Goal: Task Accomplishment & Management: Complete application form

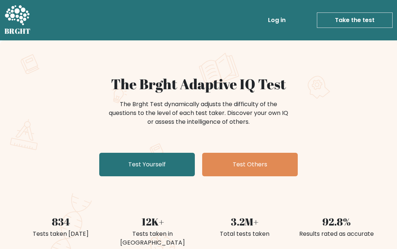
click at [132, 162] on link "Test Yourself" at bounding box center [147, 165] width 96 height 24
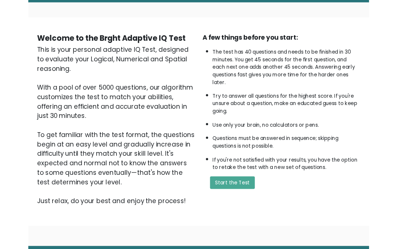
scroll to position [120, 0]
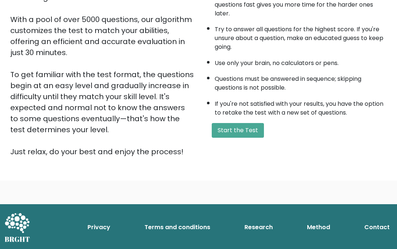
click at [240, 138] on button "Start the Test" at bounding box center [238, 130] width 52 height 15
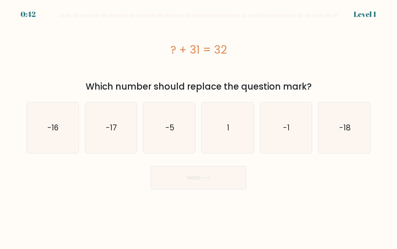
click at [234, 139] on icon "1" at bounding box center [227, 128] width 51 height 51
click at [199, 126] on input "d. 1" at bounding box center [198, 126] width 0 height 2
radio input "true"
click at [217, 180] on button "Next" at bounding box center [199, 178] width 96 height 24
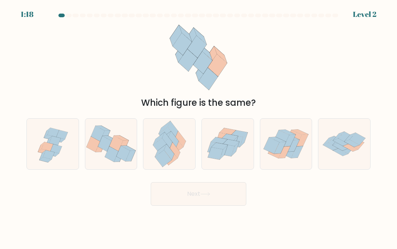
click at [227, 166] on icon at bounding box center [228, 144] width 52 height 44
click at [199, 126] on input "d." at bounding box center [198, 126] width 0 height 2
radio input "true"
click at [223, 188] on button "Next" at bounding box center [199, 194] width 96 height 24
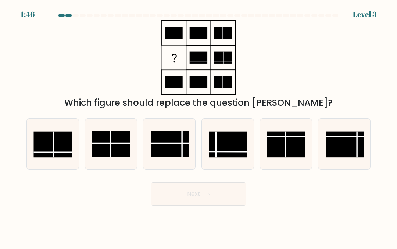
click at [221, 143] on rect at bounding box center [228, 145] width 38 height 26
click at [199, 126] on input "d." at bounding box center [198, 126] width 0 height 2
radio input "true"
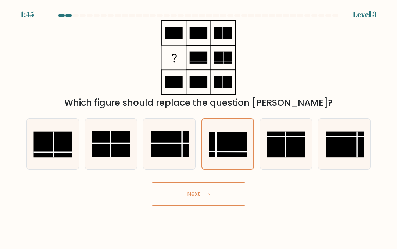
click at [223, 193] on button "Next" at bounding box center [199, 194] width 96 height 24
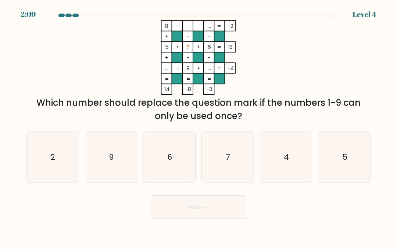
click at [48, 156] on icon "2" at bounding box center [52, 157] width 51 height 51
click at [198, 126] on input "a. 2" at bounding box center [198, 126] width 0 height 2
radio input "true"
click at [212, 218] on button "Next" at bounding box center [199, 208] width 96 height 24
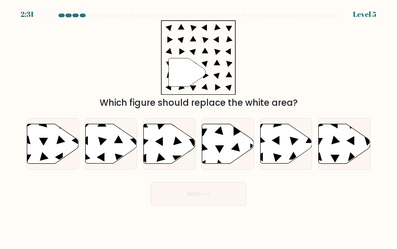
click at [287, 142] on icon at bounding box center [286, 144] width 52 height 40
click at [199, 126] on input "e." at bounding box center [198, 126] width 0 height 2
radio input "true"
click at [218, 210] on body "2:31 Level 5" at bounding box center [198, 124] width 397 height 249
click at [220, 191] on button "Next" at bounding box center [199, 194] width 96 height 24
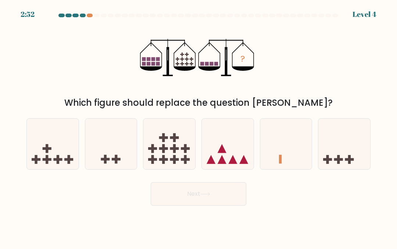
click at [35, 154] on icon at bounding box center [53, 143] width 52 height 43
click at [198, 126] on input "a." at bounding box center [198, 126] width 0 height 2
radio input "true"
click at [213, 194] on button "Next" at bounding box center [199, 194] width 96 height 24
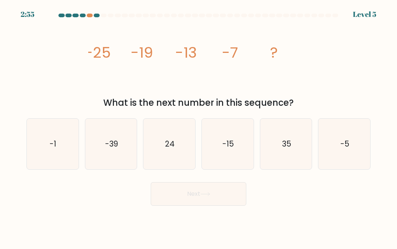
click at [352, 143] on icon "-5" at bounding box center [344, 144] width 51 height 51
click at [199, 126] on input "f. -5" at bounding box center [198, 126] width 0 height 2
radio input "true"
click at [223, 184] on button "Next" at bounding box center [199, 194] width 96 height 24
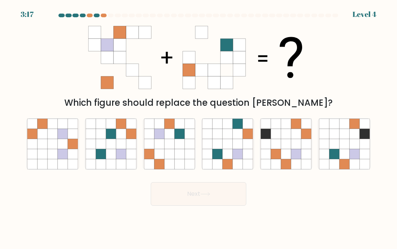
click at [170, 138] on icon at bounding box center [169, 134] width 10 height 10
click at [198, 126] on input "c." at bounding box center [198, 126] width 0 height 2
radio input "true"
click at [185, 204] on button "Next" at bounding box center [199, 194] width 96 height 24
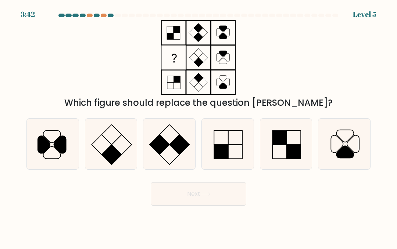
click at [287, 167] on icon at bounding box center [286, 144] width 51 height 51
click at [199, 126] on input "e." at bounding box center [198, 126] width 0 height 2
radio input "true"
click at [186, 201] on button "Next" at bounding box center [199, 194] width 96 height 24
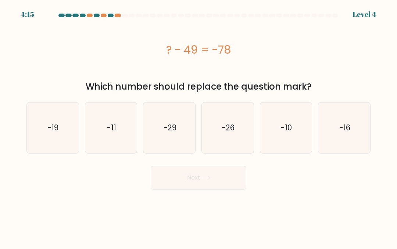
click at [172, 144] on icon "-29" at bounding box center [169, 128] width 51 height 51
click at [198, 126] on input "c. -29" at bounding box center [198, 126] width 0 height 2
radio input "true"
click at [163, 180] on button "Next" at bounding box center [199, 178] width 96 height 24
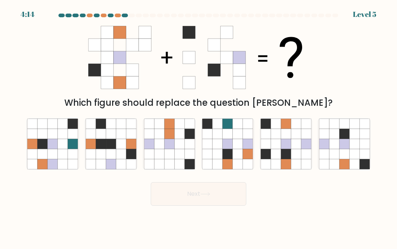
click at [221, 144] on icon at bounding box center [217, 144] width 10 height 10
click at [199, 126] on input "d." at bounding box center [198, 126] width 0 height 2
radio input "true"
click at [165, 201] on button "Next" at bounding box center [199, 194] width 96 height 24
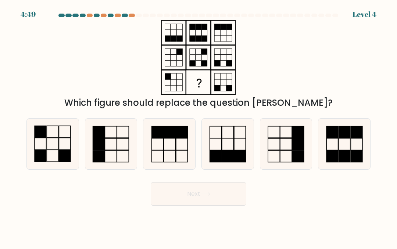
click at [89, 14] on div at bounding box center [90, 16] width 6 height 4
click at [118, 18] on div at bounding box center [198, 17] width 353 height 7
click at [70, 89] on div "Which figure should replace the question mark?" at bounding box center [198, 64] width 353 height 89
click at [145, 128] on icon at bounding box center [169, 144] width 51 height 51
click at [198, 126] on input "c." at bounding box center [198, 126] width 0 height 2
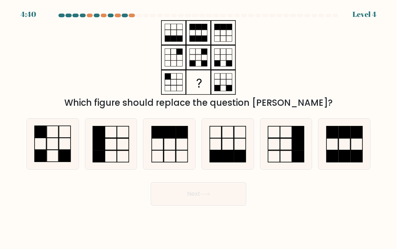
radio input "true"
click at [167, 188] on button "Next" at bounding box center [199, 194] width 96 height 24
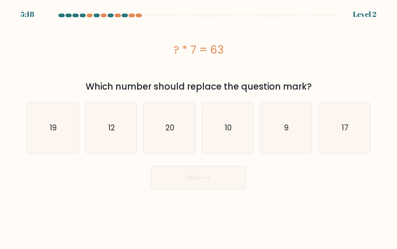
click at [284, 125] on text "9" at bounding box center [286, 127] width 4 height 11
click at [199, 125] on input "e. 9" at bounding box center [198, 126] width 0 height 2
radio input "true"
click at [178, 179] on button "Next" at bounding box center [199, 178] width 96 height 24
click at [164, 179] on button "Next" at bounding box center [199, 178] width 96 height 24
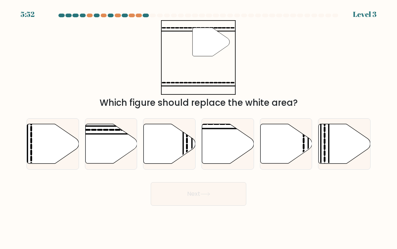
click at [211, 143] on icon at bounding box center [228, 144] width 52 height 40
click at [199, 126] on input "d." at bounding box center [198, 126] width 0 height 2
radio input "true"
click at [189, 197] on button "Next" at bounding box center [199, 194] width 96 height 24
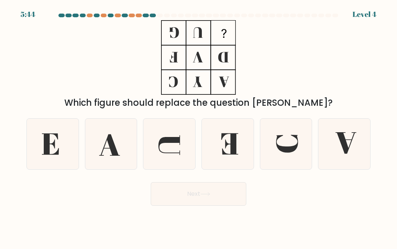
click at [53, 158] on icon at bounding box center [52, 144] width 51 height 51
click at [198, 126] on input "a." at bounding box center [198, 126] width 0 height 2
radio input "true"
click at [232, 149] on icon at bounding box center [229, 143] width 17 height 21
click at [199, 126] on input "d." at bounding box center [198, 126] width 0 height 2
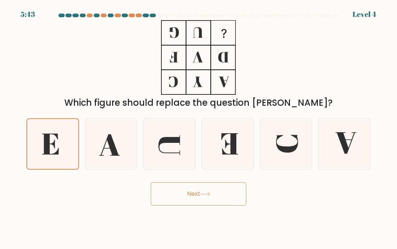
radio input "true"
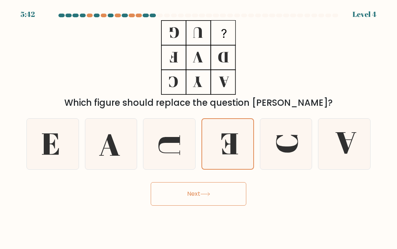
click at [218, 202] on button "Next" at bounding box center [199, 194] width 96 height 24
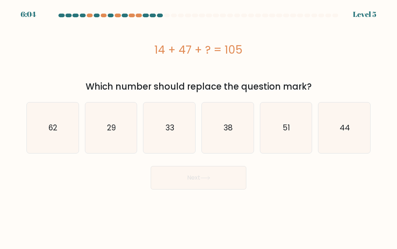
click at [364, 93] on div "Which number should replace the question mark?" at bounding box center [198, 86] width 335 height 13
click at [350, 130] on icon "44" at bounding box center [344, 128] width 51 height 51
click at [199, 126] on input "f. 44" at bounding box center [198, 126] width 0 height 2
radio input "true"
click at [201, 184] on button "Next" at bounding box center [199, 178] width 96 height 24
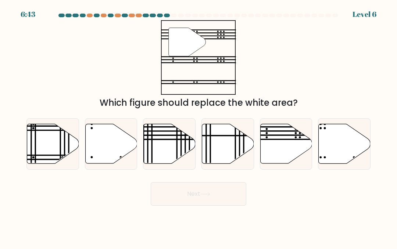
click at [90, 15] on div at bounding box center [90, 16] width 6 height 4
click at [290, 140] on icon at bounding box center [286, 144] width 52 height 40
click at [199, 126] on input "e." at bounding box center [198, 126] width 0 height 2
radio input "true"
click at [229, 198] on button "Next" at bounding box center [199, 194] width 96 height 24
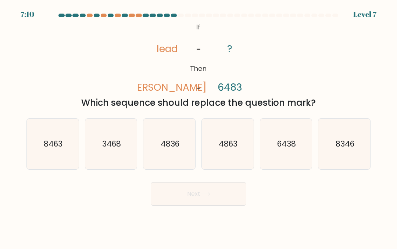
click at [225, 157] on icon "4863" at bounding box center [227, 144] width 51 height 51
click at [199, 126] on input "d. 4863" at bounding box center [198, 126] width 0 height 2
radio input "true"
click at [211, 200] on button "Next" at bounding box center [199, 194] width 96 height 24
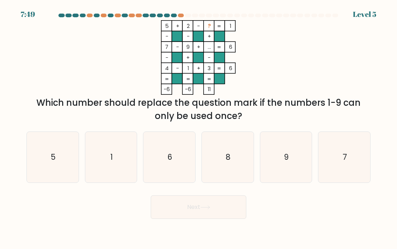
click at [168, 171] on icon "6" at bounding box center [169, 157] width 51 height 51
click at [198, 126] on input "c. 6" at bounding box center [198, 126] width 0 height 2
radio input "true"
click at [205, 199] on button "Next" at bounding box center [199, 208] width 96 height 24
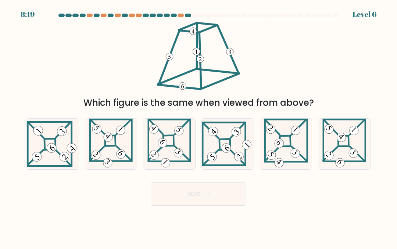
click at [231, 138] on 655 at bounding box center [237, 129] width 15 height 15
click at [199, 126] on input "d." at bounding box center [198, 126] width 0 height 2
radio input "true"
click at [116, 155] on icon at bounding box center [110, 144] width 43 height 51
click at [198, 126] on input "b." at bounding box center [198, 126] width 0 height 2
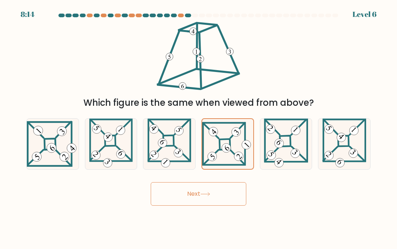
radio input "true"
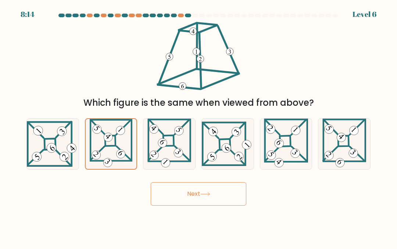
click at [180, 214] on body "8:14 Level 6" at bounding box center [198, 124] width 397 height 249
click at [348, 139] on 273 at bounding box center [343, 141] width 11 height 11
click at [199, 126] on input "f." at bounding box center [198, 126] width 0 height 2
radio input "true"
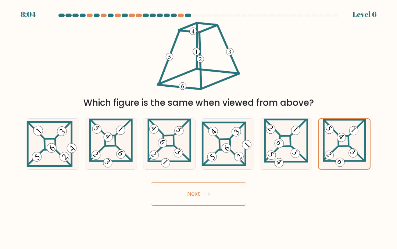
click at [238, 187] on button "Next" at bounding box center [199, 194] width 96 height 24
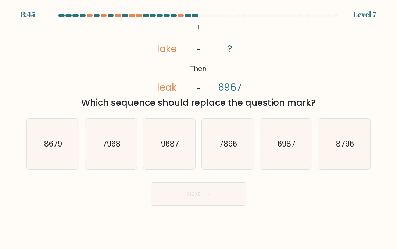
click at [217, 139] on icon "7896" at bounding box center [227, 144] width 51 height 51
click at [199, 126] on input "d. 7896" at bounding box center [198, 126] width 0 height 2
radio input "true"
click at [189, 195] on button "Next" at bounding box center [199, 194] width 96 height 24
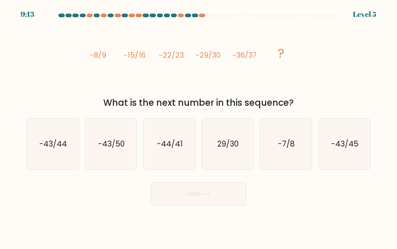
click at [161, 159] on icon "-44/41" at bounding box center [169, 144] width 51 height 51
click at [198, 126] on input "c. -44/41" at bounding box center [198, 126] width 0 height 2
radio input "true"
click at [341, 165] on icon "-43/45" at bounding box center [344, 144] width 51 height 51
click at [199, 126] on input "f. -43/45" at bounding box center [198, 126] width 0 height 2
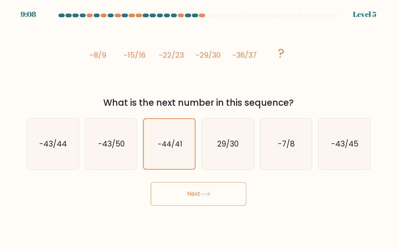
radio input "true"
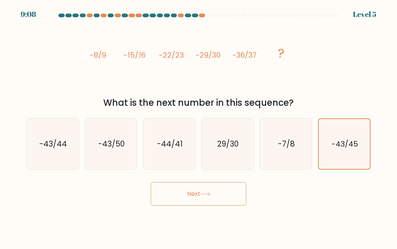
click at [232, 192] on button "Next" at bounding box center [199, 194] width 96 height 24
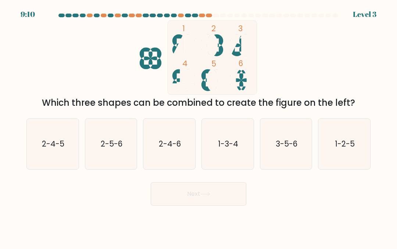
click at [286, 147] on text "3-5-6" at bounding box center [287, 144] width 22 height 11
click at [199, 126] on input "e. 3-5-6" at bounding box center [198, 126] width 0 height 2
radio input "true"
click at [220, 203] on button "Next" at bounding box center [199, 194] width 96 height 24
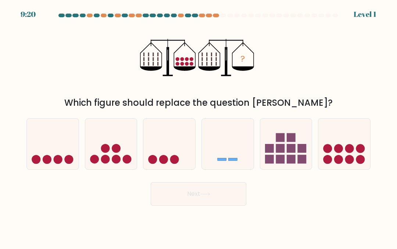
click at [155, 150] on icon at bounding box center [169, 143] width 52 height 43
click at [198, 126] on input "c." at bounding box center [198, 126] width 0 height 2
radio input "true"
click at [198, 196] on button "Next" at bounding box center [199, 194] width 96 height 24
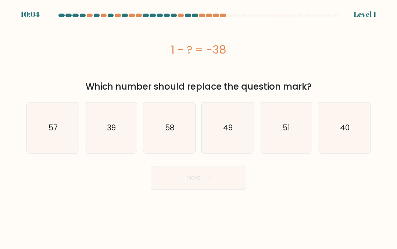
click at [215, 143] on icon "49" at bounding box center [227, 128] width 51 height 51
click at [199, 126] on input "d. 49" at bounding box center [198, 126] width 0 height 2
radio input "true"
click at [203, 182] on button "Next" at bounding box center [199, 178] width 96 height 24
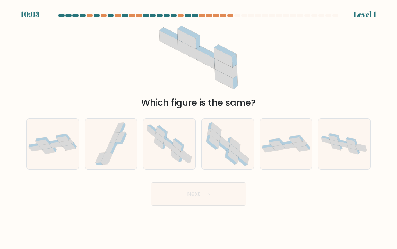
click at [236, 134] on icon at bounding box center [227, 144] width 51 height 51
click at [199, 126] on input "d." at bounding box center [198, 126] width 0 height 2
radio input "true"
click at [210, 192] on button "Next" at bounding box center [199, 194] width 96 height 24
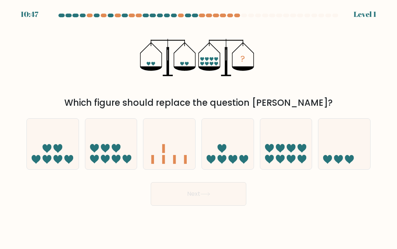
click at [239, 133] on icon at bounding box center [228, 143] width 52 height 43
click at [199, 126] on input "d." at bounding box center [198, 126] width 0 height 2
radio input "true"
click at [210, 192] on icon at bounding box center [205, 194] width 10 height 4
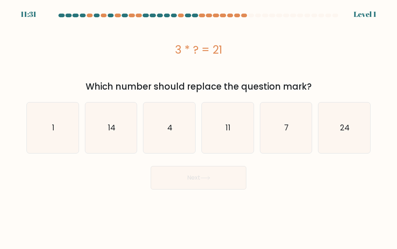
click at [238, 139] on icon "11" at bounding box center [227, 128] width 51 height 51
click at [199, 126] on input "d. 11" at bounding box center [198, 126] width 0 height 2
radio input "true"
click at [208, 186] on button "Next" at bounding box center [199, 178] width 96 height 24
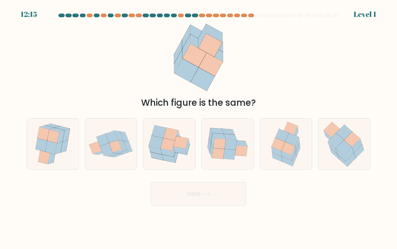
click at [242, 130] on icon at bounding box center [228, 144] width 52 height 42
click at [199, 126] on input "d." at bounding box center [198, 126] width 0 height 2
radio input "true"
click at [208, 191] on button "Next" at bounding box center [199, 194] width 96 height 24
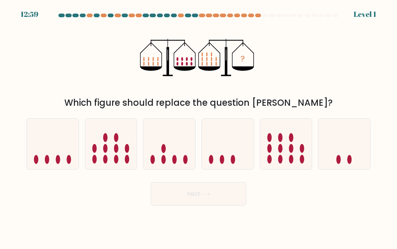
click at [239, 136] on icon at bounding box center [228, 143] width 52 height 43
click at [199, 126] on input "d." at bounding box center [198, 126] width 0 height 2
radio input "true"
click at [211, 189] on button "Next" at bounding box center [199, 194] width 96 height 24
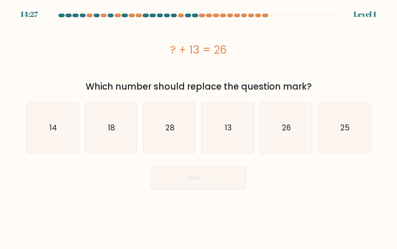
click at [204, 189] on button "Next" at bounding box center [199, 178] width 96 height 24
click at [235, 139] on icon "13" at bounding box center [227, 128] width 51 height 51
click at [199, 126] on input "d. 13" at bounding box center [198, 126] width 0 height 2
radio input "true"
click at [210, 178] on icon at bounding box center [205, 177] width 9 height 3
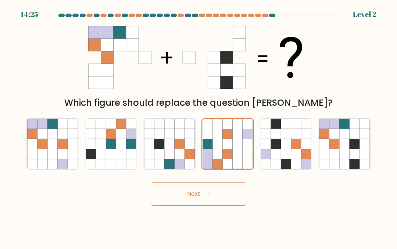
click at [210, 195] on icon at bounding box center [205, 194] width 10 height 4
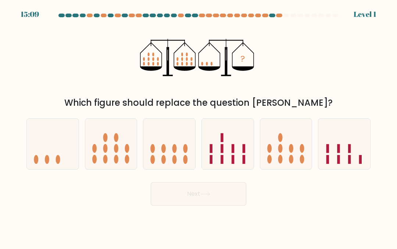
click at [239, 154] on icon at bounding box center [228, 143] width 52 height 43
click at [199, 126] on input "d." at bounding box center [198, 126] width 0 height 2
radio input "true"
click at [210, 196] on icon at bounding box center [205, 194] width 10 height 4
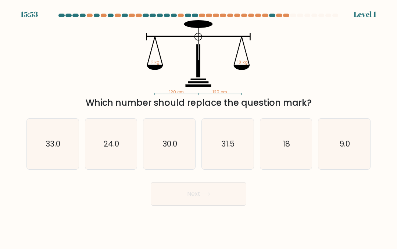
click at [237, 152] on icon "31.5" at bounding box center [227, 144] width 51 height 51
click at [199, 126] on input "d. 31.5" at bounding box center [198, 126] width 0 height 2
radio input "true"
click at [211, 186] on button "Next" at bounding box center [199, 194] width 96 height 24
click at [234, 143] on text "31.5" at bounding box center [228, 144] width 13 height 10
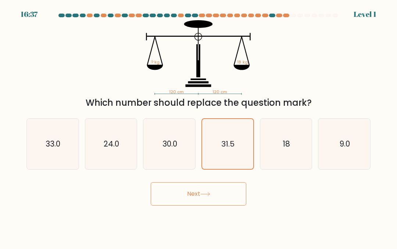
click at [199, 126] on input "d. 31.5" at bounding box center [198, 126] width 0 height 2
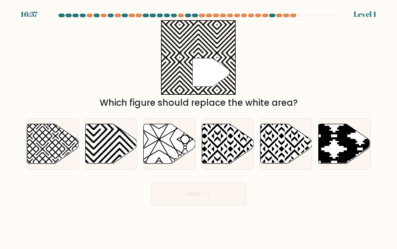
click at [204, 197] on button "Next" at bounding box center [199, 194] width 96 height 24
click at [238, 135] on icon at bounding box center [228, 144] width 52 height 40
click at [199, 126] on input "d." at bounding box center [198, 126] width 0 height 2
radio input "true"
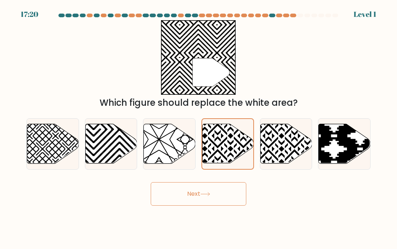
click at [206, 189] on button "Next" at bounding box center [199, 194] width 96 height 24
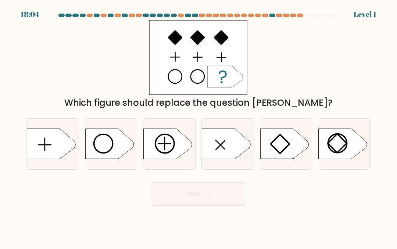
click at [239, 142] on icon at bounding box center [226, 144] width 49 height 30
click at [199, 126] on input "d." at bounding box center [198, 126] width 0 height 2
radio input "true"
click at [210, 195] on icon at bounding box center [205, 194] width 10 height 4
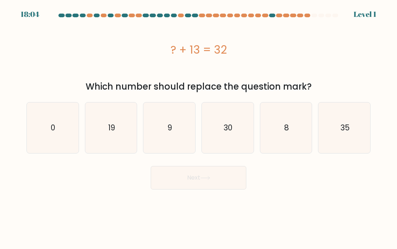
click at [232, 145] on icon "30" at bounding box center [227, 128] width 51 height 51
click at [199, 126] on input "d. 30" at bounding box center [198, 126] width 0 height 2
radio input "true"
click at [213, 189] on button "Next" at bounding box center [199, 178] width 96 height 24
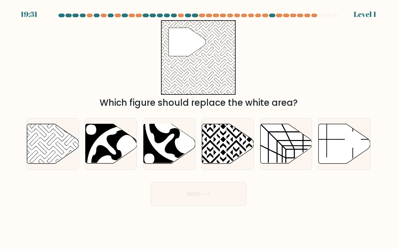
click at [240, 132] on icon at bounding box center [228, 144] width 52 height 40
click at [199, 126] on input "d." at bounding box center [198, 126] width 0 height 2
radio input "true"
click at [210, 182] on button "Next" at bounding box center [199, 194] width 96 height 24
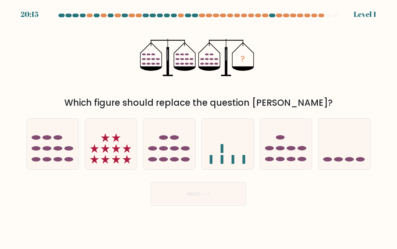
click at [235, 144] on icon at bounding box center [228, 143] width 52 height 43
click at [199, 126] on input "d." at bounding box center [198, 126] width 0 height 2
radio input "true"
click at [207, 194] on icon at bounding box center [205, 194] width 10 height 4
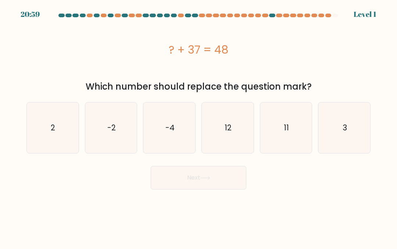
click at [230, 146] on icon "12" at bounding box center [227, 128] width 51 height 51
click at [199, 126] on input "d. 12" at bounding box center [198, 126] width 0 height 2
radio input "true"
click at [212, 183] on button "Next" at bounding box center [199, 178] width 96 height 24
click at [239, 131] on icon "12" at bounding box center [228, 128] width 50 height 50
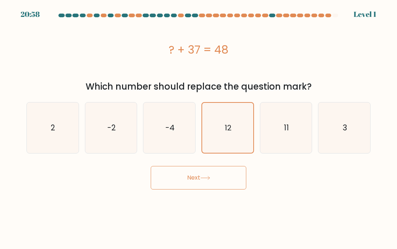
click at [199, 126] on input "d. 12" at bounding box center [198, 126] width 0 height 2
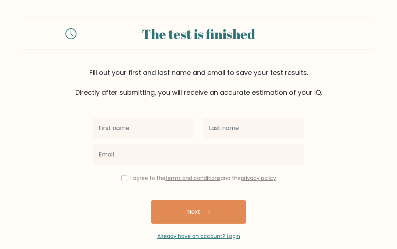
click at [166, 122] on input "text" at bounding box center [143, 128] width 101 height 21
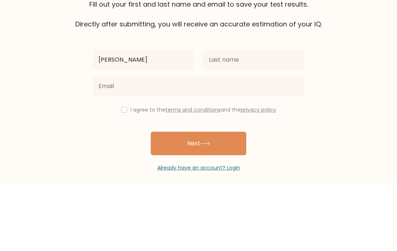
type input "Ryan"
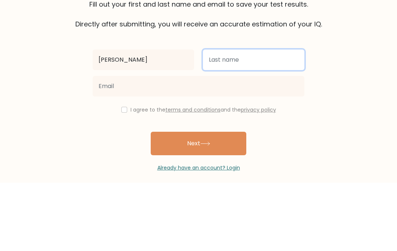
click at [230, 118] on input "text" at bounding box center [253, 128] width 101 height 21
type input "Bassi"
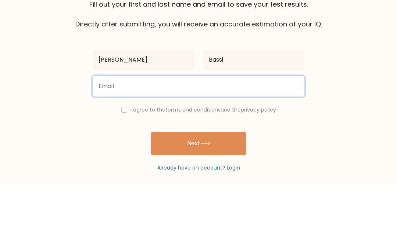
click at [106, 144] on input "email" at bounding box center [199, 154] width 212 height 21
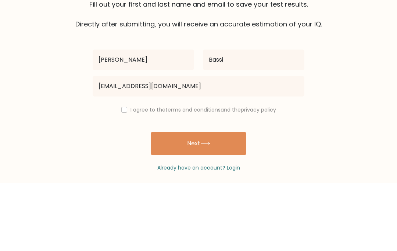
click at [333, 75] on form "The test is finished Fill out your first and last name and email to save your t…" at bounding box center [198, 129] width 397 height 223
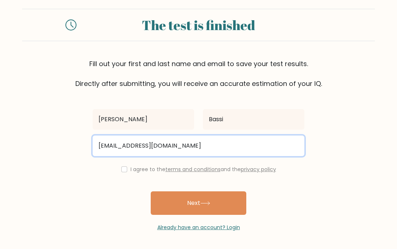
click at [239, 140] on input "sg024200139@middleton.edu.sh" at bounding box center [199, 146] width 212 height 21
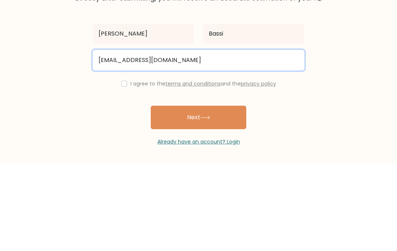
click at [198, 138] on input "sg024200139@middleton.edu.sh" at bounding box center [199, 148] width 212 height 21
type input "sg024200139@middleton.edu.s"
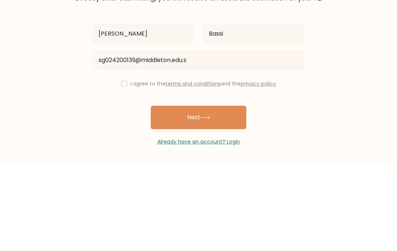
click at [124, 169] on input "checkbox" at bounding box center [124, 172] width 6 height 6
checkbox input "true"
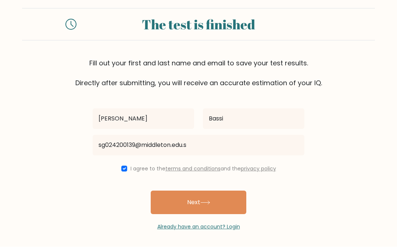
scroll to position [10, 0]
click at [226, 212] on button "Next" at bounding box center [199, 204] width 96 height 24
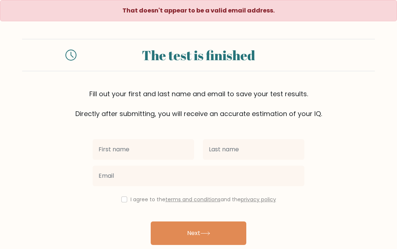
click at [102, 152] on input "text" at bounding box center [143, 149] width 101 height 21
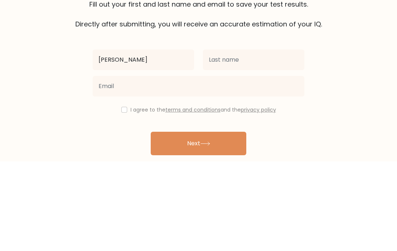
type input "ryan"
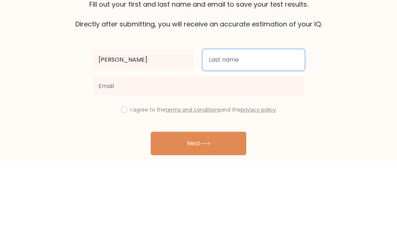
click at [236, 139] on input "text" at bounding box center [253, 149] width 101 height 21
type input "bassi"
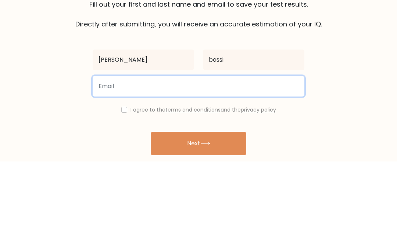
click at [224, 166] on input "email" at bounding box center [199, 176] width 212 height 21
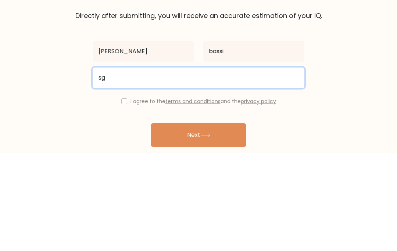
scroll to position [29, 0]
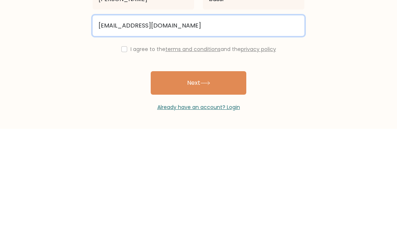
type input "sg024200139@middleton.edu.sg"
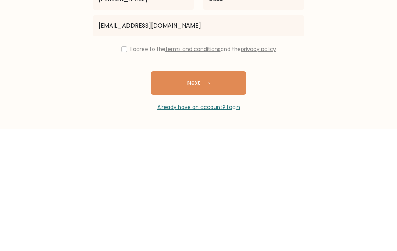
click at [219, 194] on button "Next" at bounding box center [199, 206] width 96 height 24
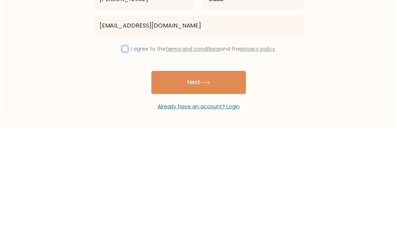
scroll to position [31, 0]
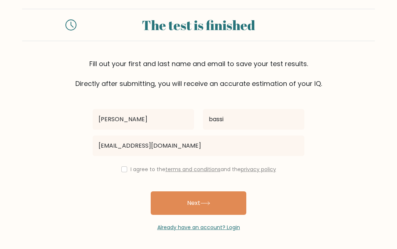
click at [225, 204] on button "Next" at bounding box center [199, 204] width 96 height 24
click at [122, 169] on input "checkbox" at bounding box center [124, 170] width 6 height 6
checkbox input "true"
click at [221, 206] on button "Next" at bounding box center [199, 204] width 96 height 24
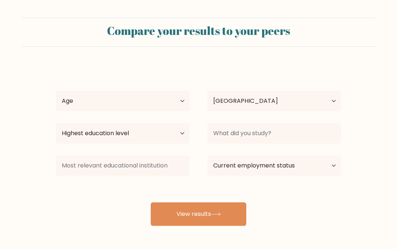
select select "SG"
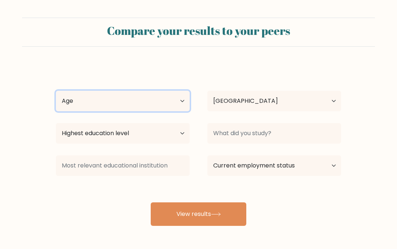
click at [77, 98] on select "Age Under [DEMOGRAPHIC_DATA] [DEMOGRAPHIC_DATA] [DEMOGRAPHIC_DATA] [DEMOGRAPHIC…" at bounding box center [123, 101] width 134 height 21
select select "min_18"
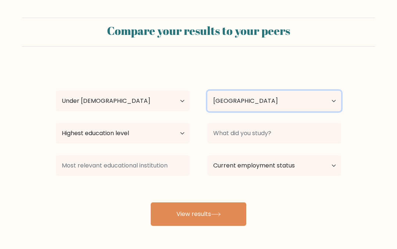
click at [274, 98] on select "Country Afghanistan Albania Algeria American Samoa Andorra Angola Anguilla Anta…" at bounding box center [274, 101] width 134 height 21
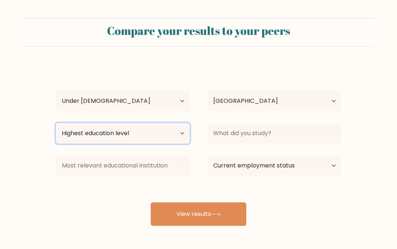
click at [64, 133] on select "Highest education level No schooling Primary Lower Secondary Upper Secondary Oc…" at bounding box center [123, 133] width 134 height 21
select select "primary"
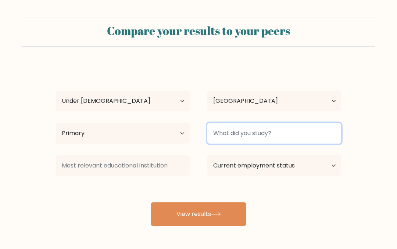
click at [304, 135] on input at bounding box center [274, 133] width 134 height 21
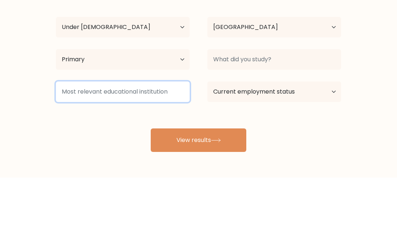
click at [63, 155] on input at bounding box center [123, 165] width 134 height 21
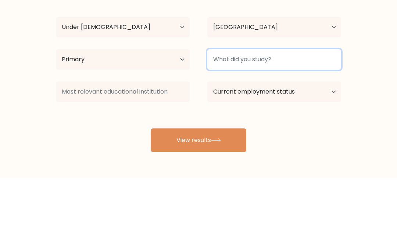
click at [293, 123] on input at bounding box center [274, 133] width 134 height 21
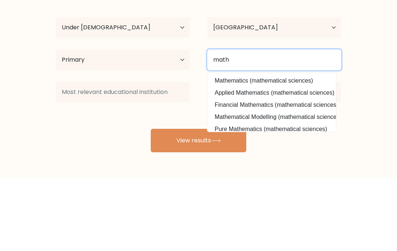
type input "math"
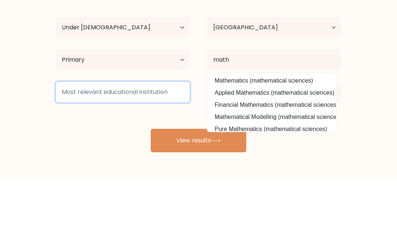
click at [69, 155] on input at bounding box center [123, 165] width 134 height 21
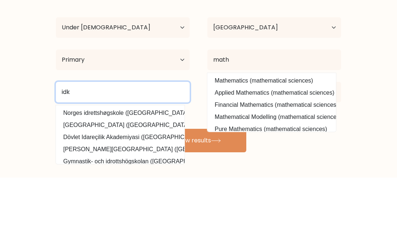
type input "idk"
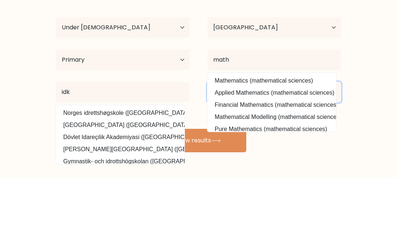
click at [310, 155] on select "Current employment status Employed Student Retired Other / prefer not to answer" at bounding box center [274, 165] width 134 height 21
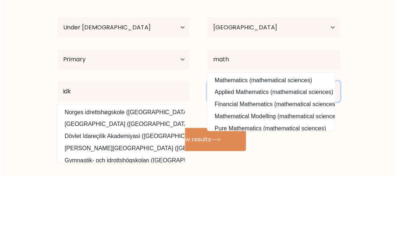
scroll to position [29, 0]
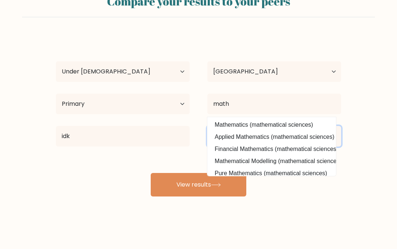
select select "student"
click at [239, 182] on button "View results" at bounding box center [199, 185] width 96 height 24
